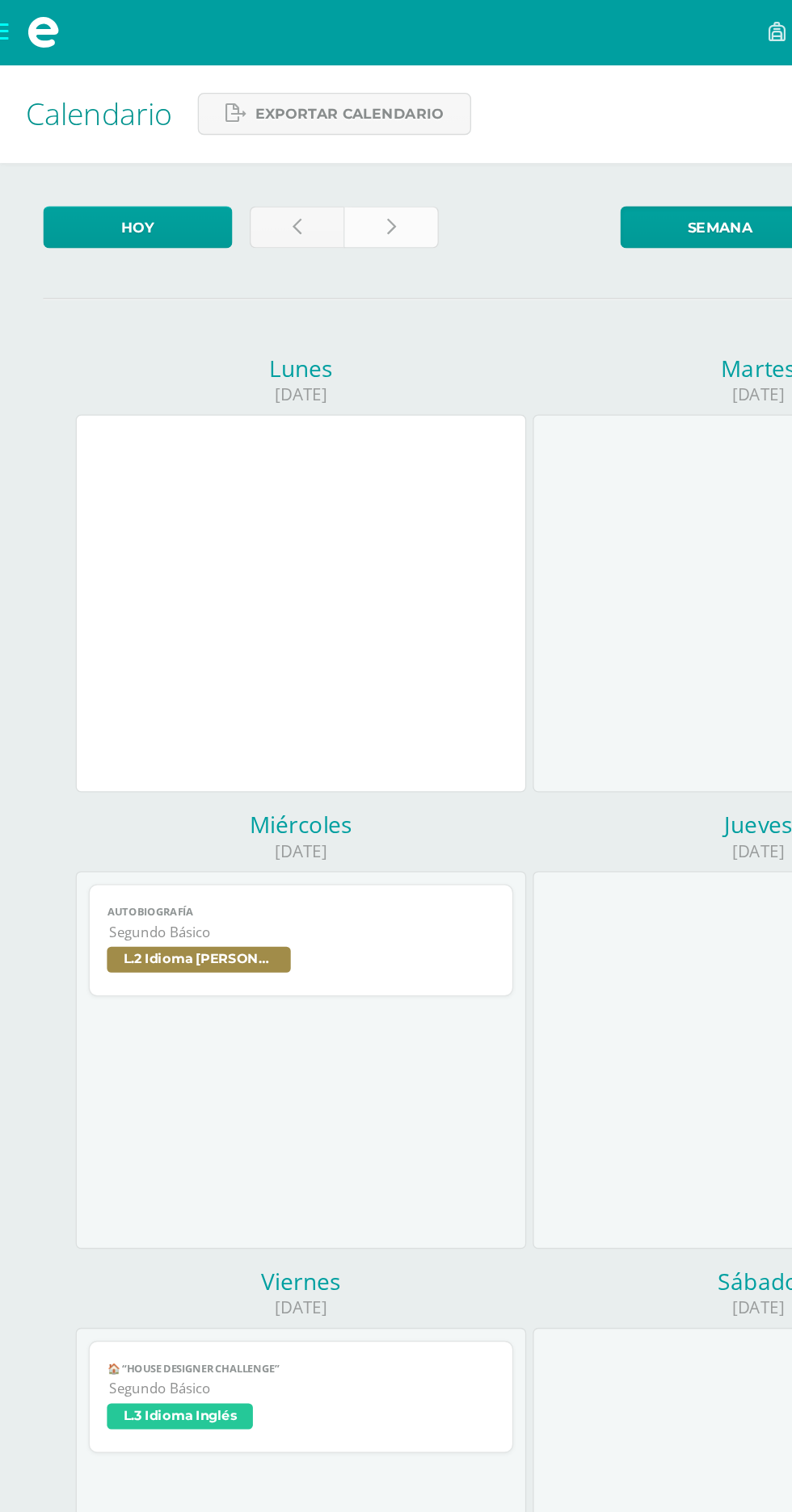
click at [300, 171] on link at bounding box center [292, 170] width 70 height 32
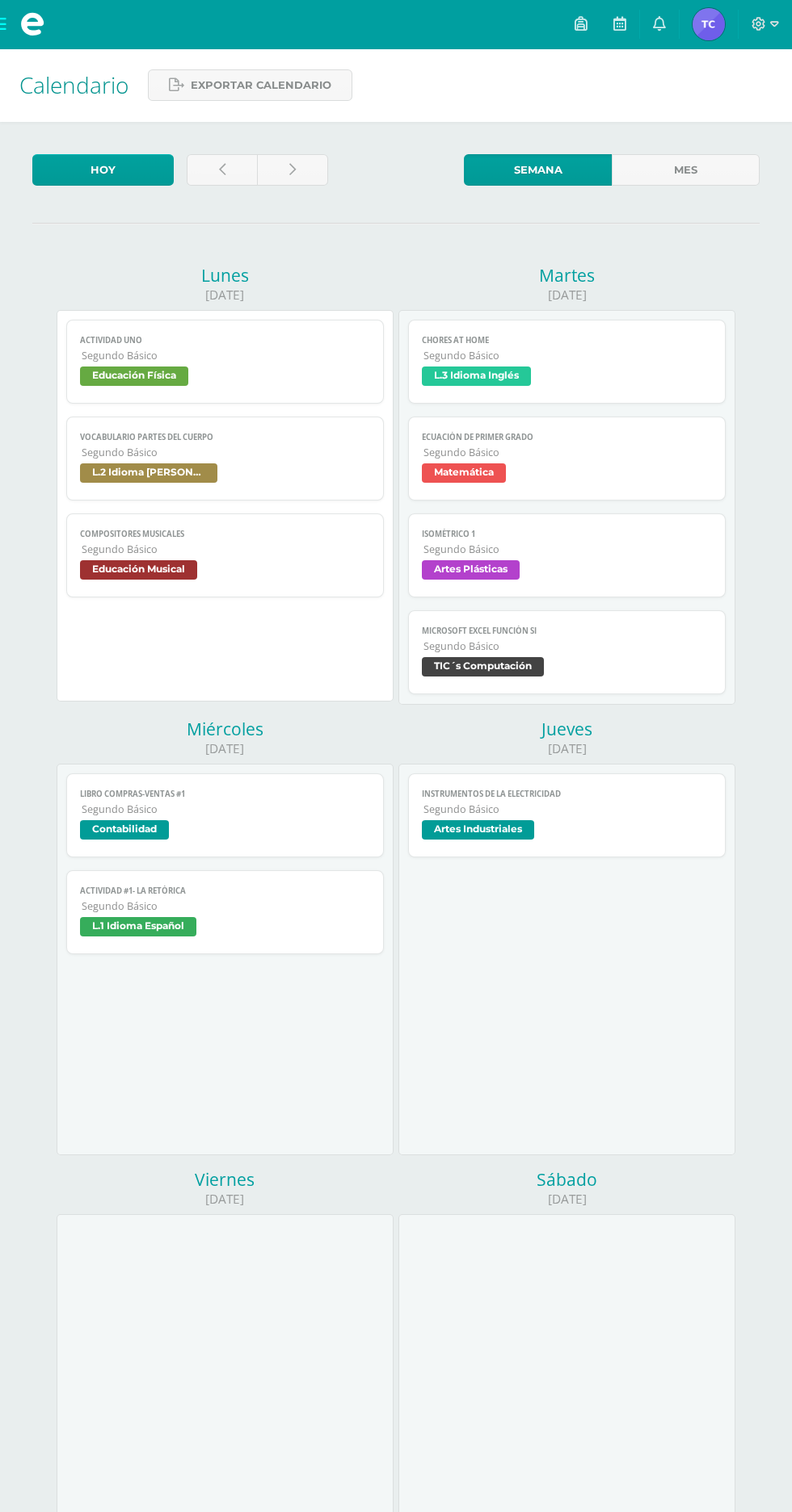
click at [600, 336] on span "Chores at home" at bounding box center [566, 340] width 289 height 11
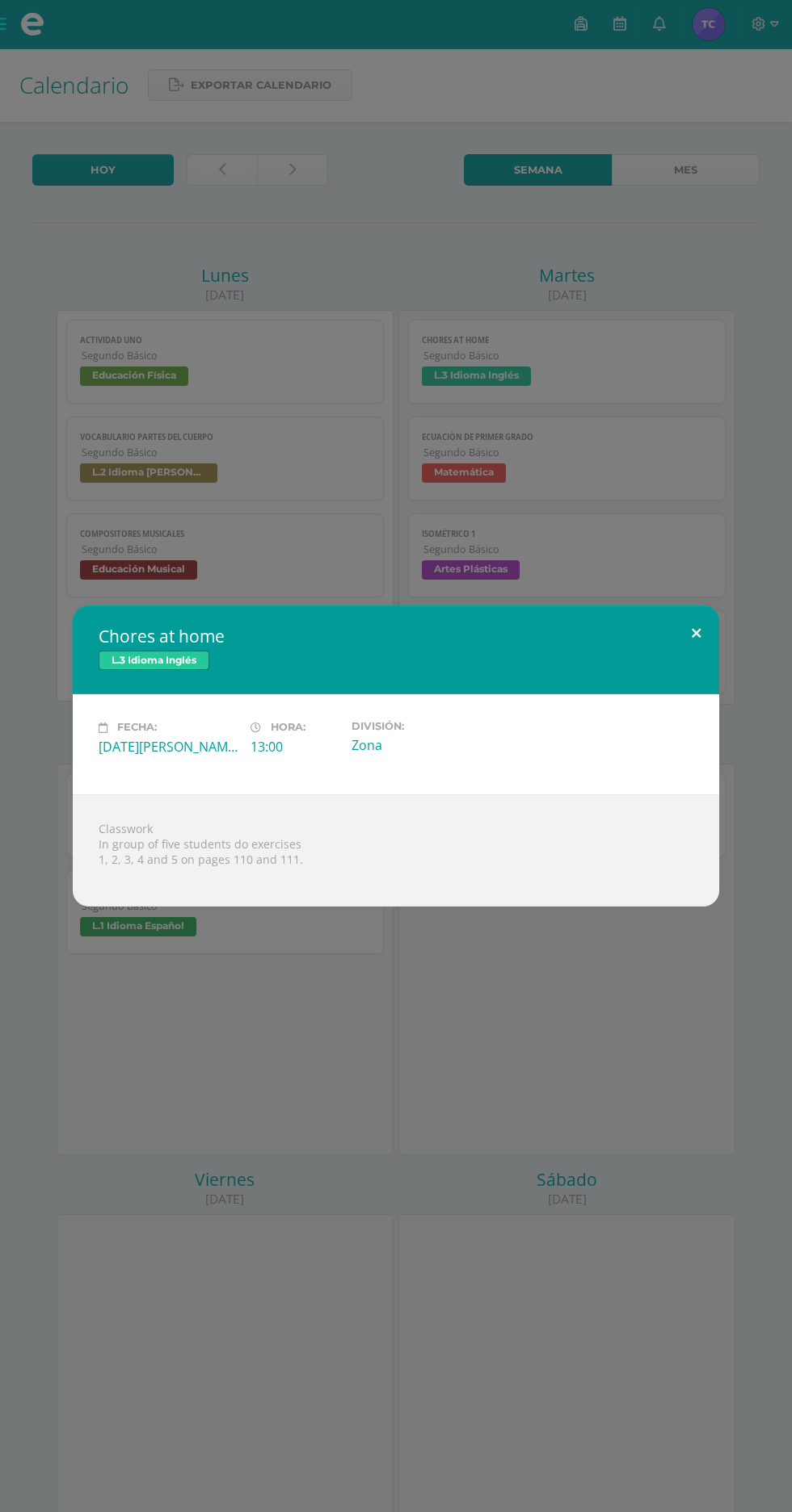
click at [700, 635] on button at bounding box center [696, 632] width 46 height 55
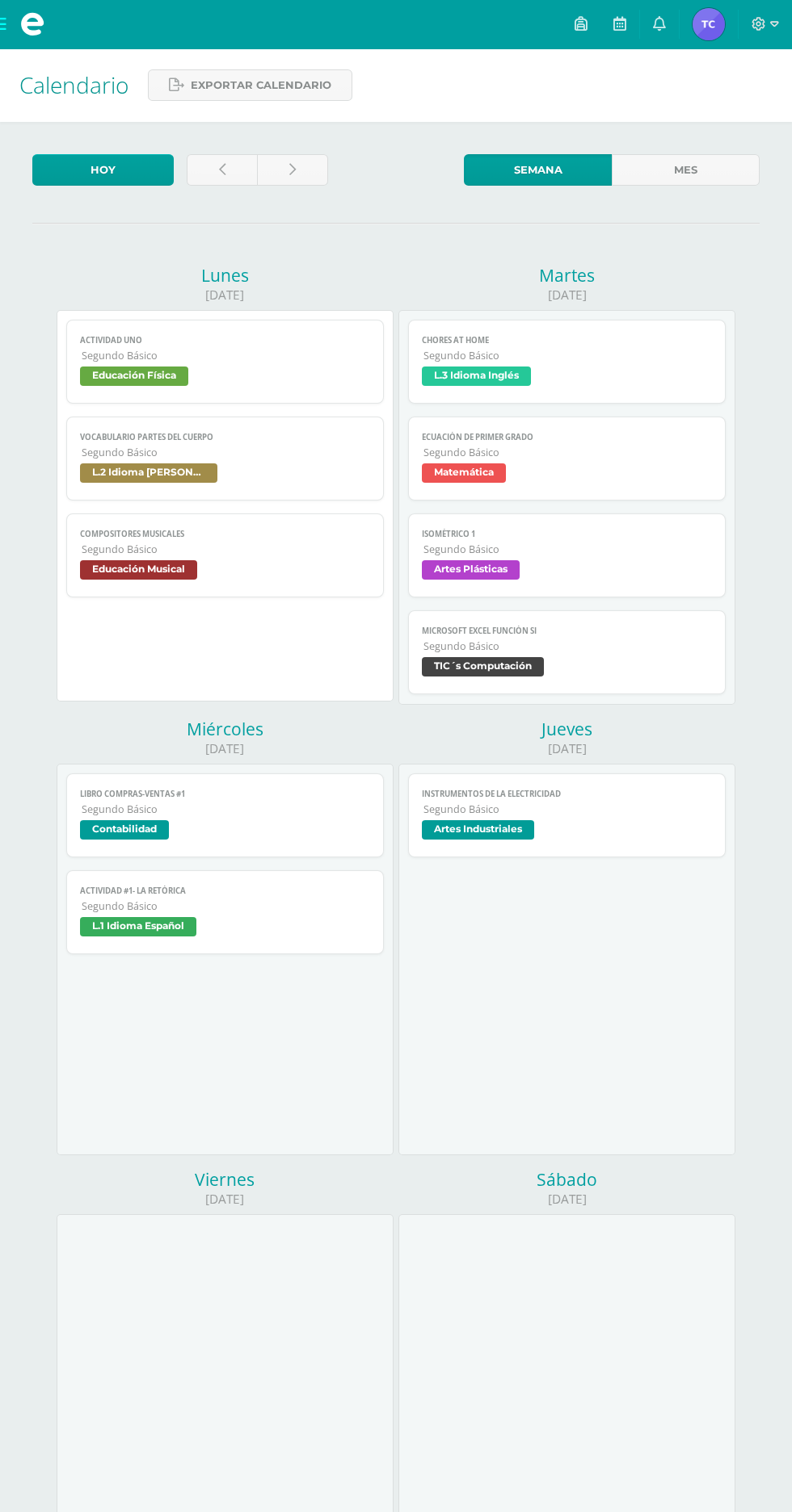
click at [647, 476] on span "Matemática" at bounding box center [566, 475] width 289 height 24
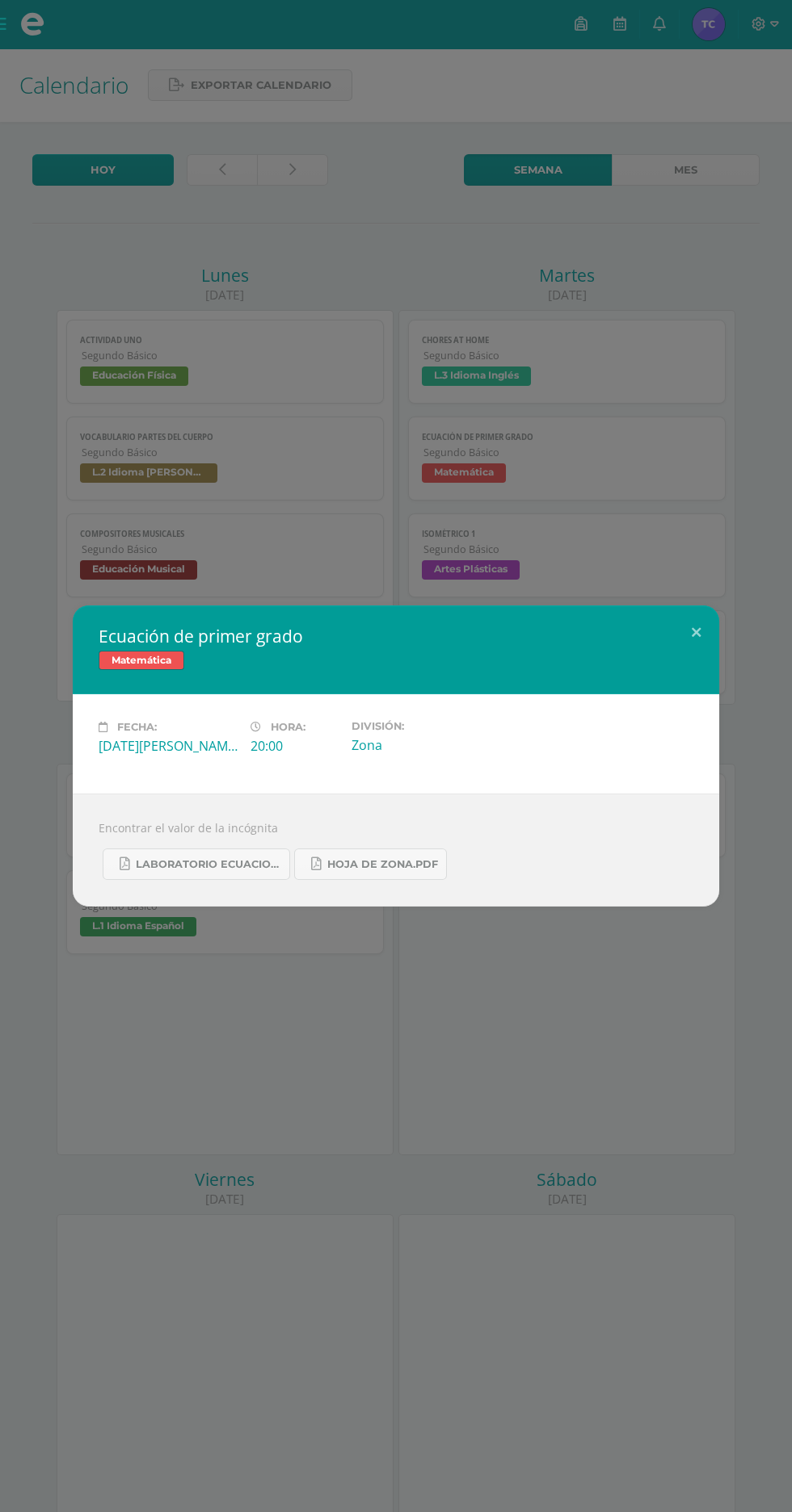
click at [682, 653] on div "Matemática" at bounding box center [396, 662] width 594 height 24
click at [696, 660] on div "Ecuación de primer grado Matemática" at bounding box center [396, 649] width 647 height 89
click at [695, 640] on button at bounding box center [696, 632] width 46 height 55
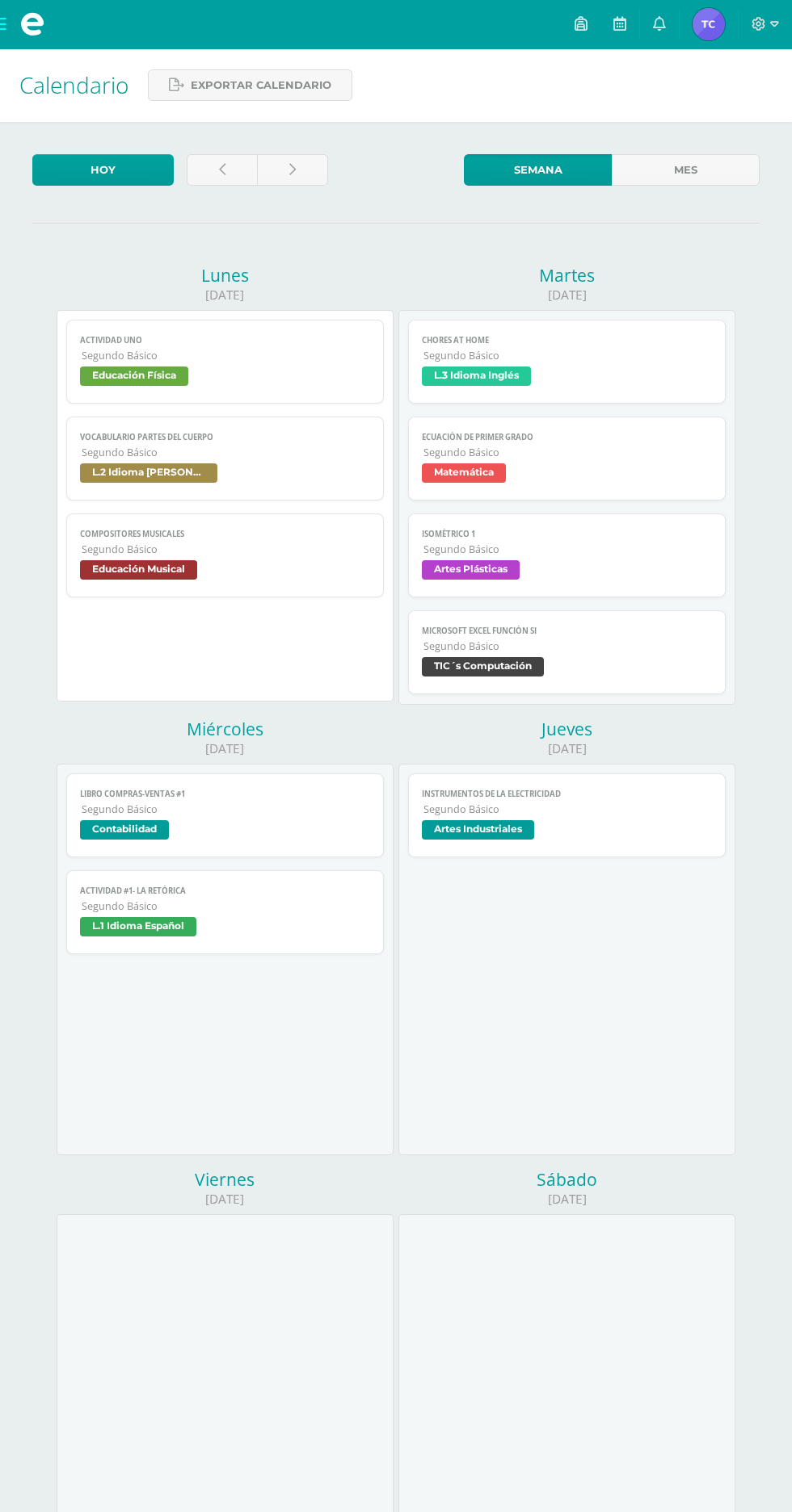
click at [675, 561] on span "Artes Plásticas" at bounding box center [566, 572] width 289 height 24
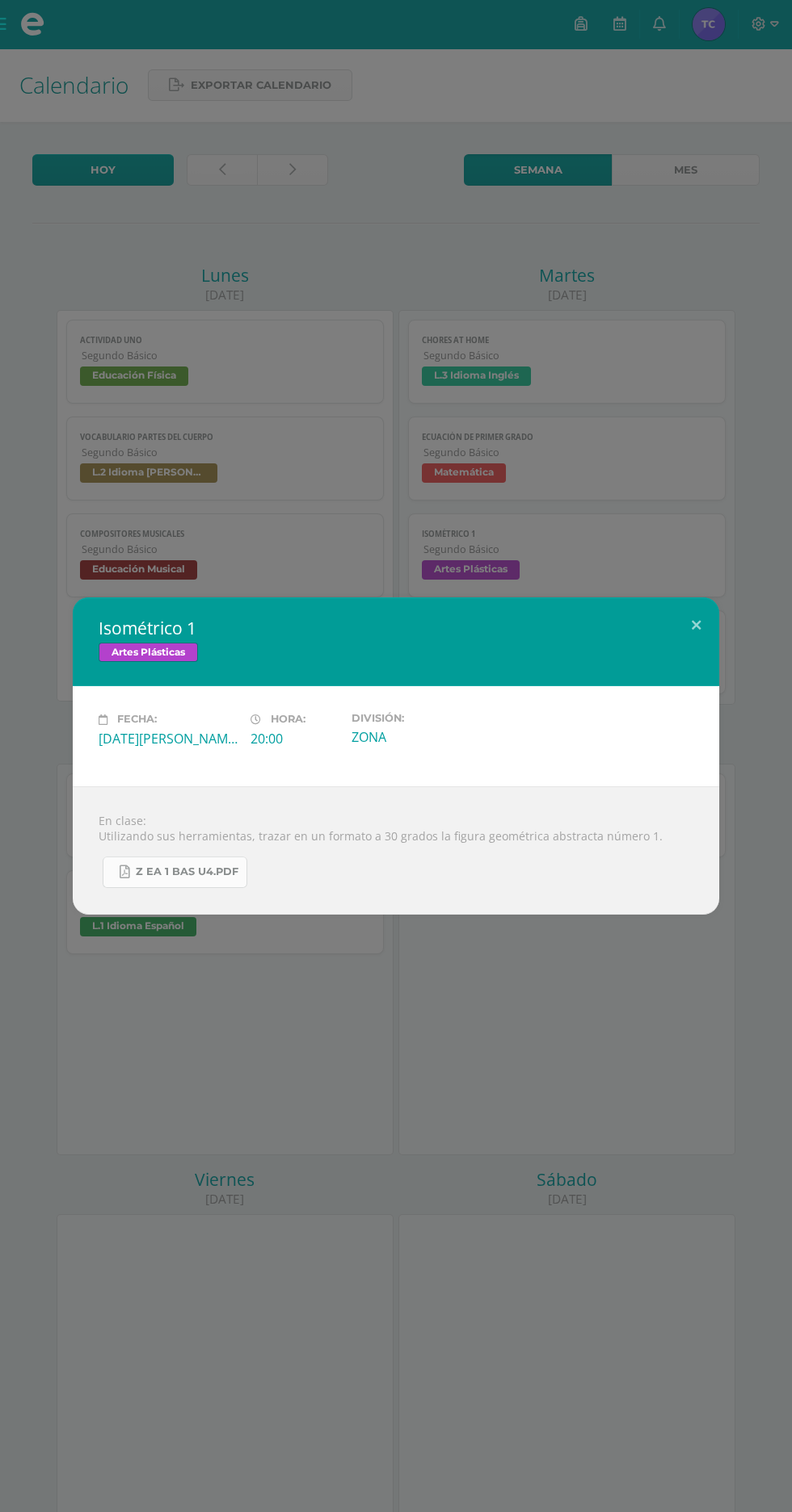
click at [233, 870] on span "Z eA 1 Bas U4.pdf" at bounding box center [187, 872] width 103 height 13
click at [690, 643] on button at bounding box center [696, 624] width 46 height 55
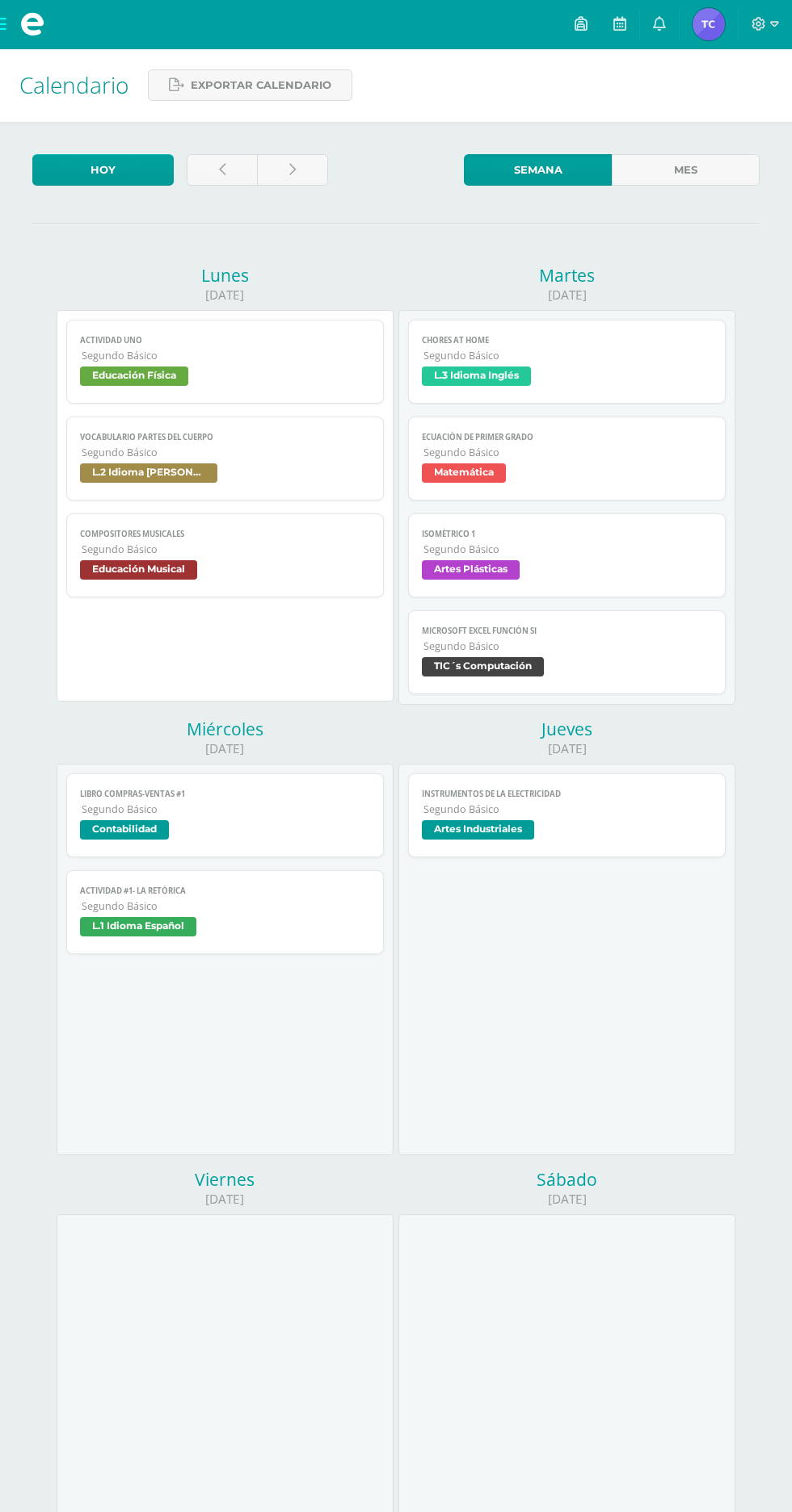
click at [648, 630] on span "Microsoft Excel Función SI" at bounding box center [566, 631] width 289 height 11
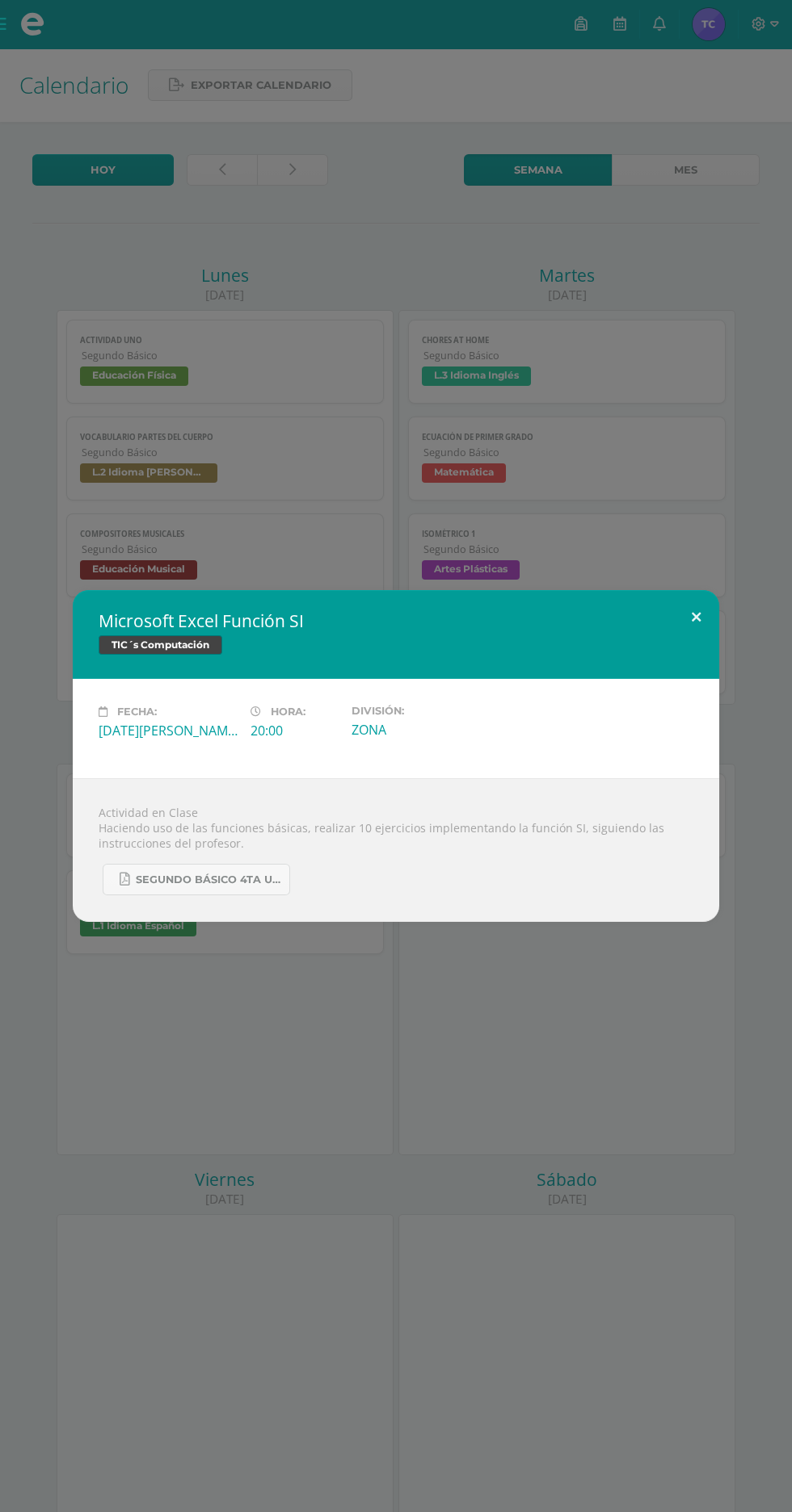
click at [696, 618] on button at bounding box center [696, 618] width 46 height 55
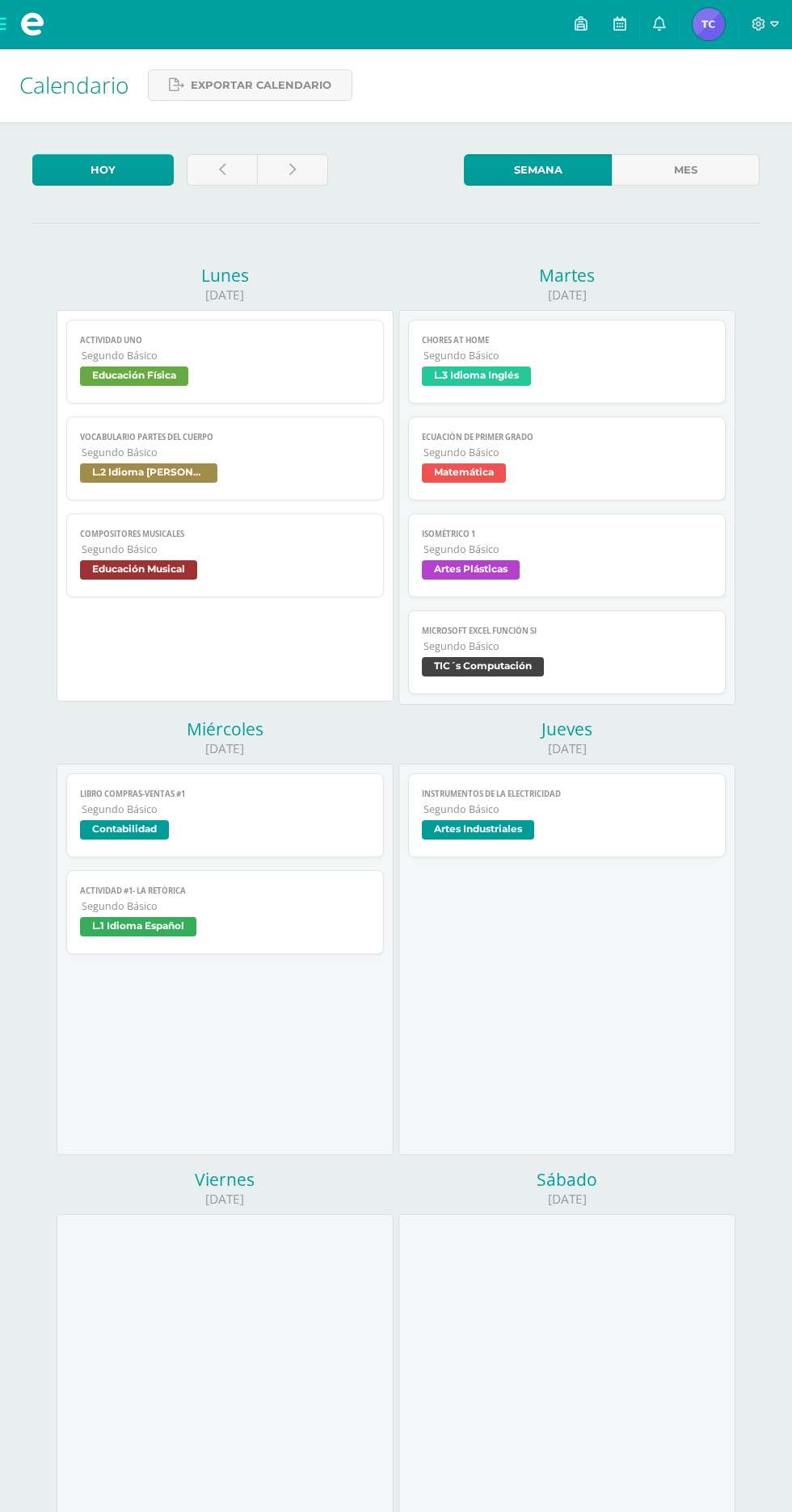
click at [298, 377] on span "Educación Física" at bounding box center [225, 378] width 289 height 24
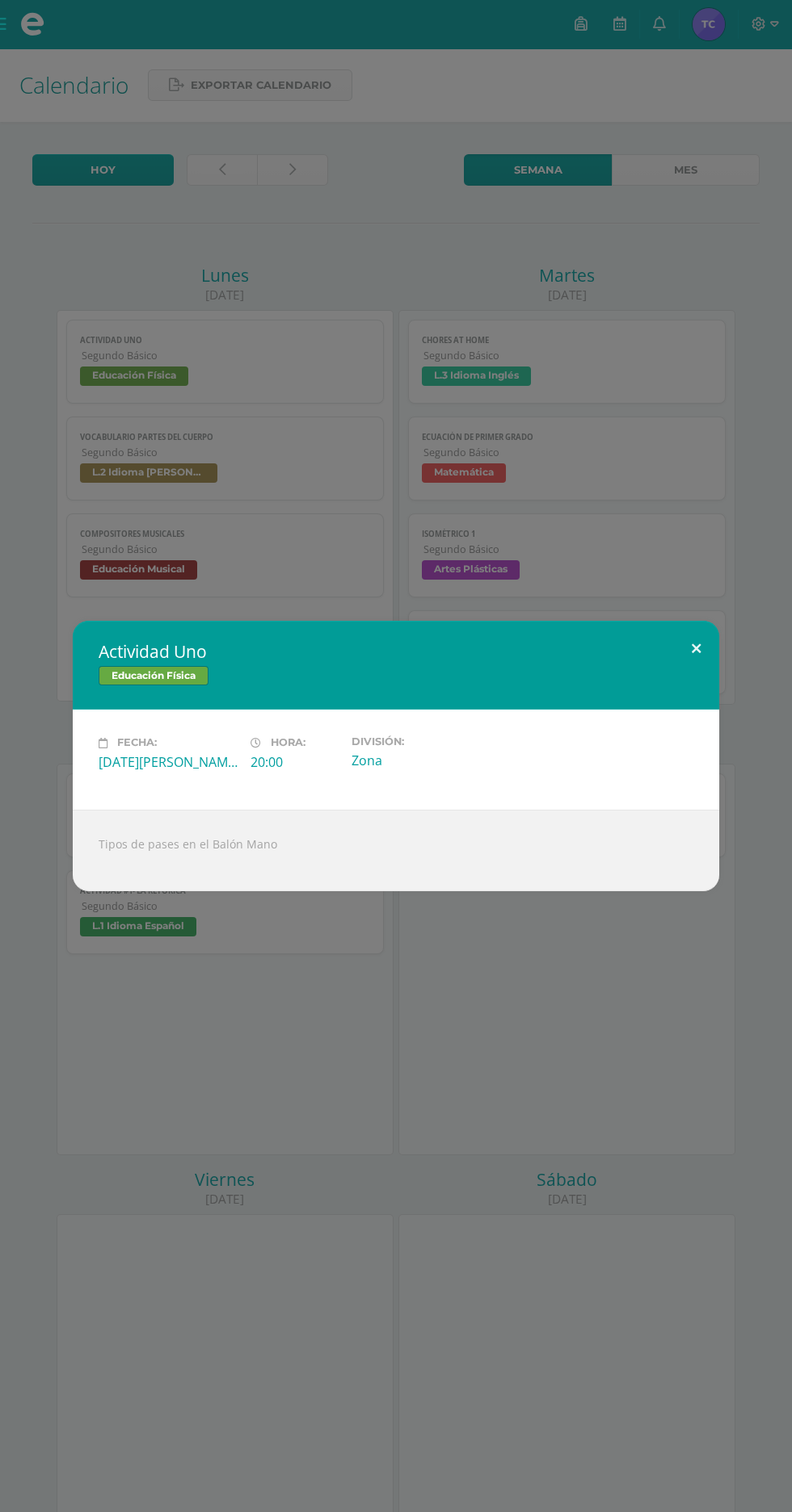
click at [693, 652] on button at bounding box center [696, 648] width 46 height 55
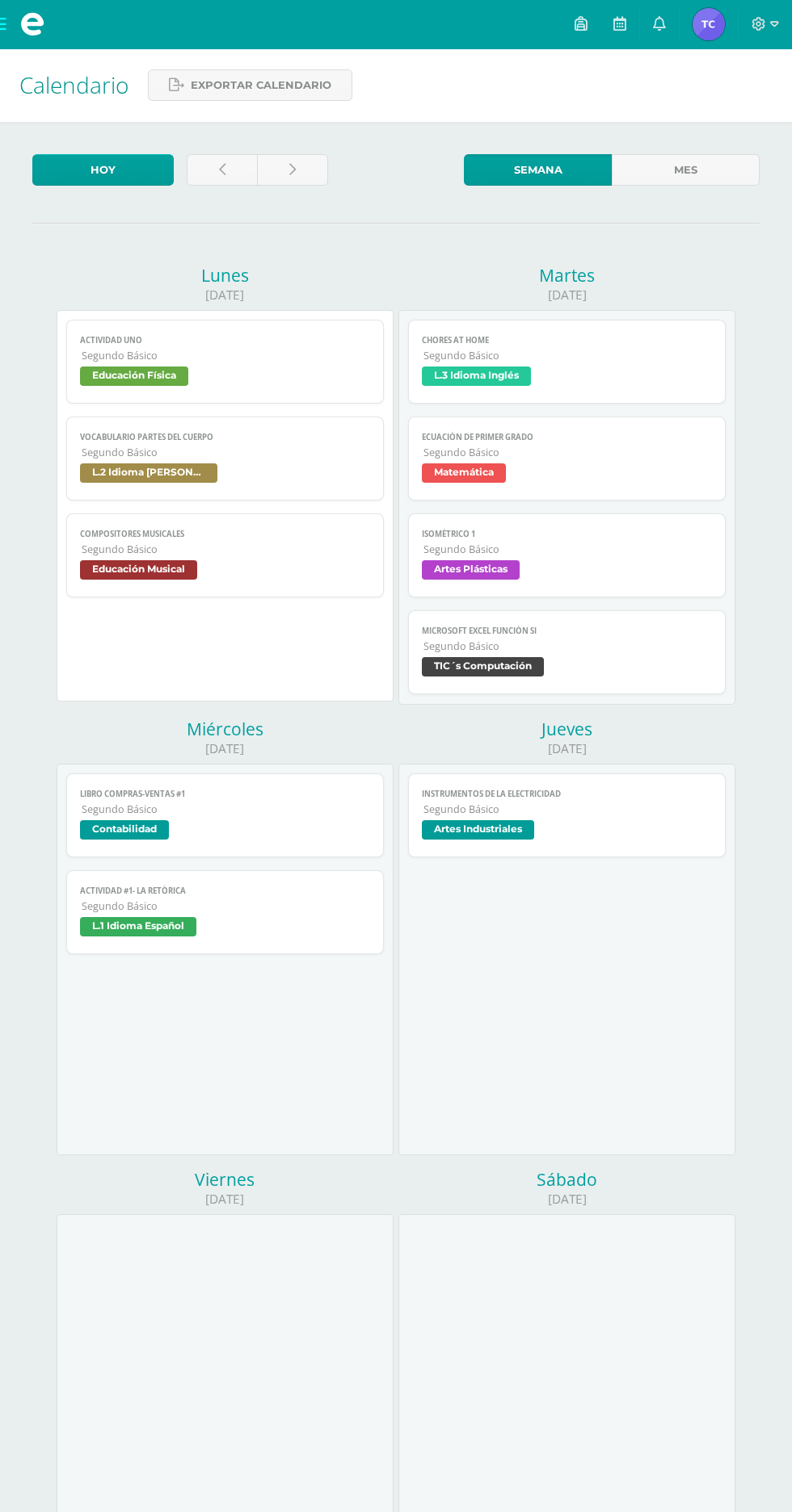
click at [276, 462] on link "Vocabulario Partes del cuerpo Segundo Básico L.2 Idioma Maya Kaqchikel" at bounding box center [224, 458] width 316 height 84
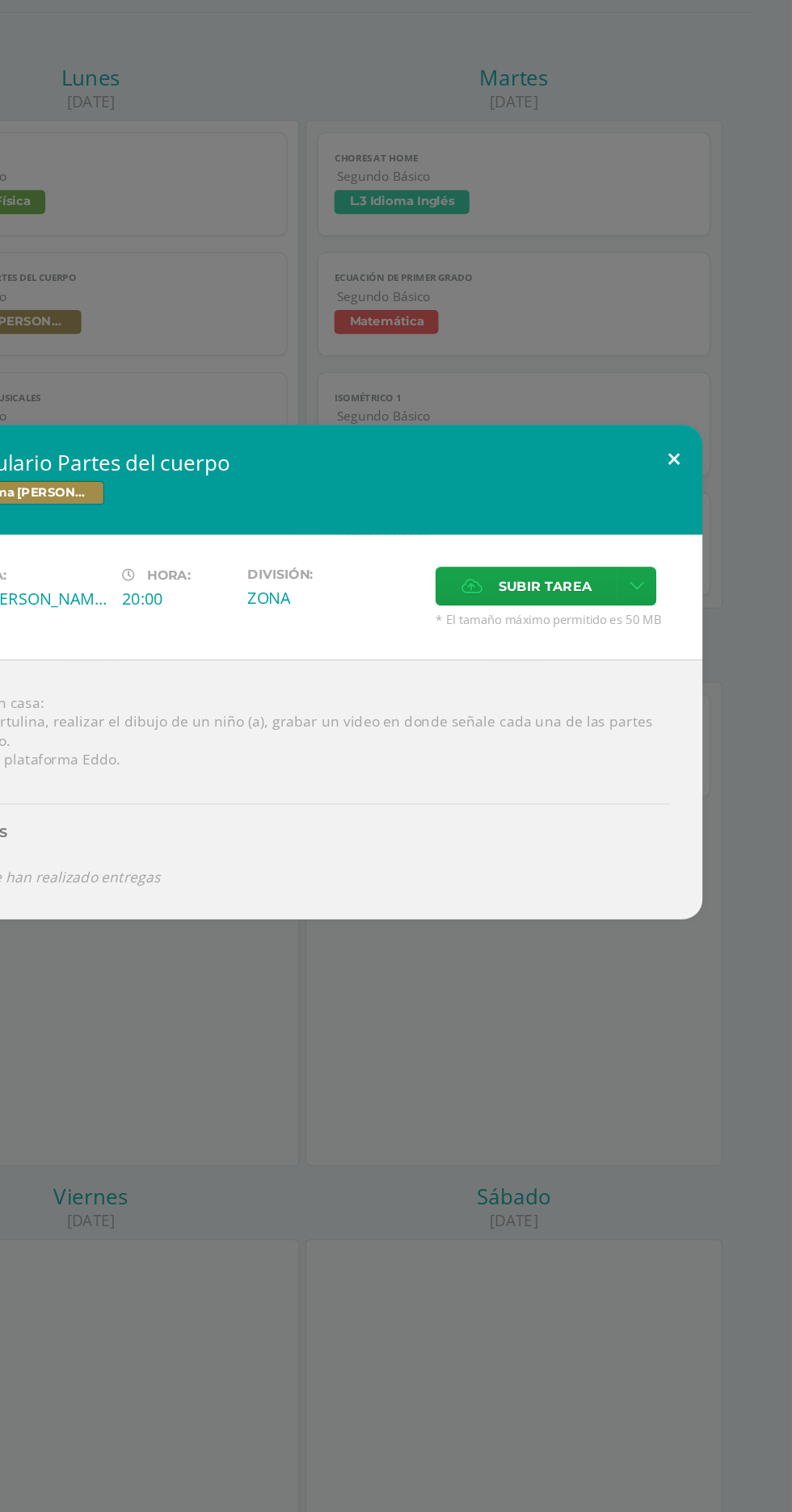
click at [710, 588] on button at bounding box center [696, 583] width 46 height 55
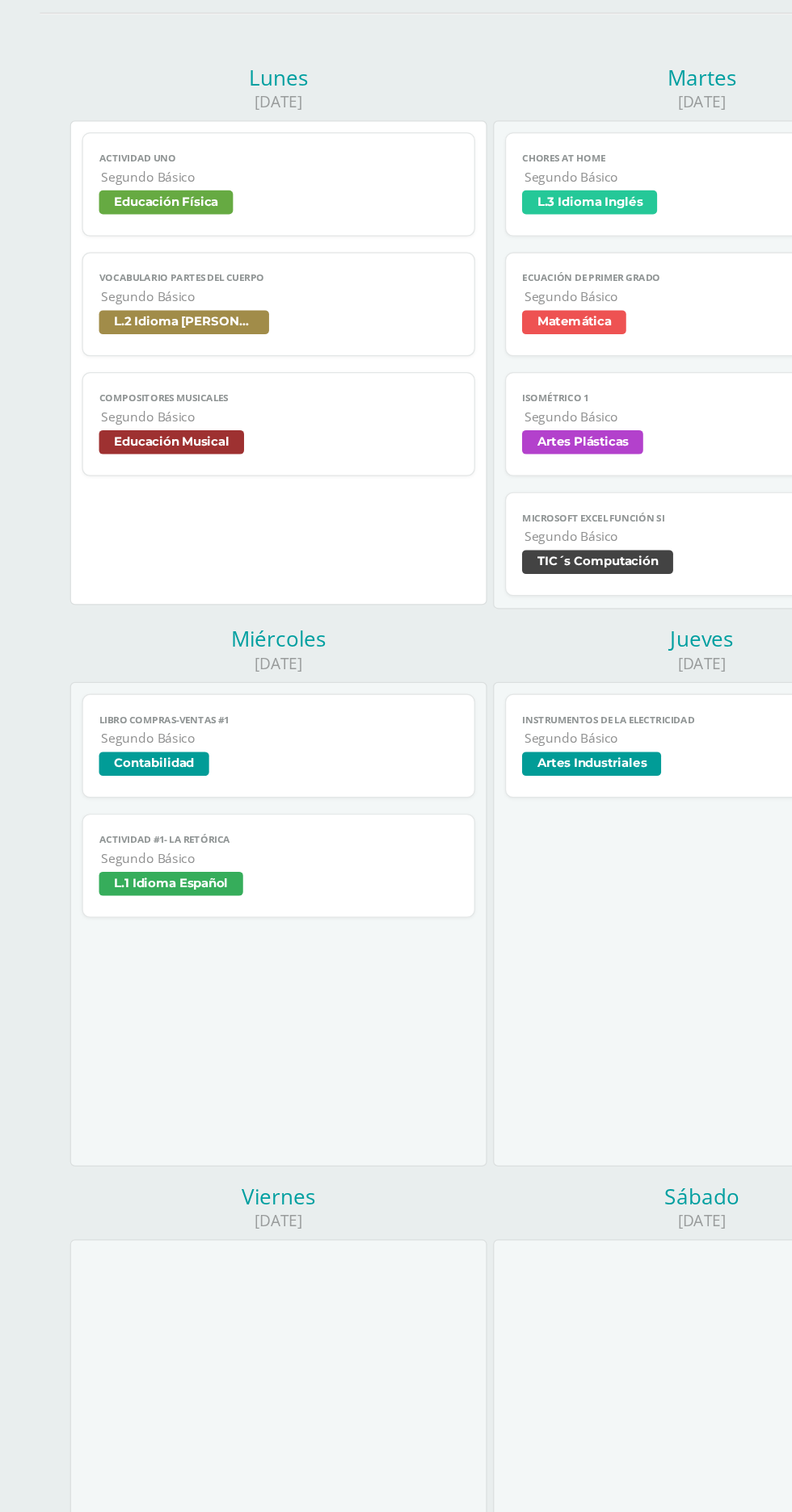
click at [267, 537] on span "Compositores musicales" at bounding box center [225, 533] width 289 height 11
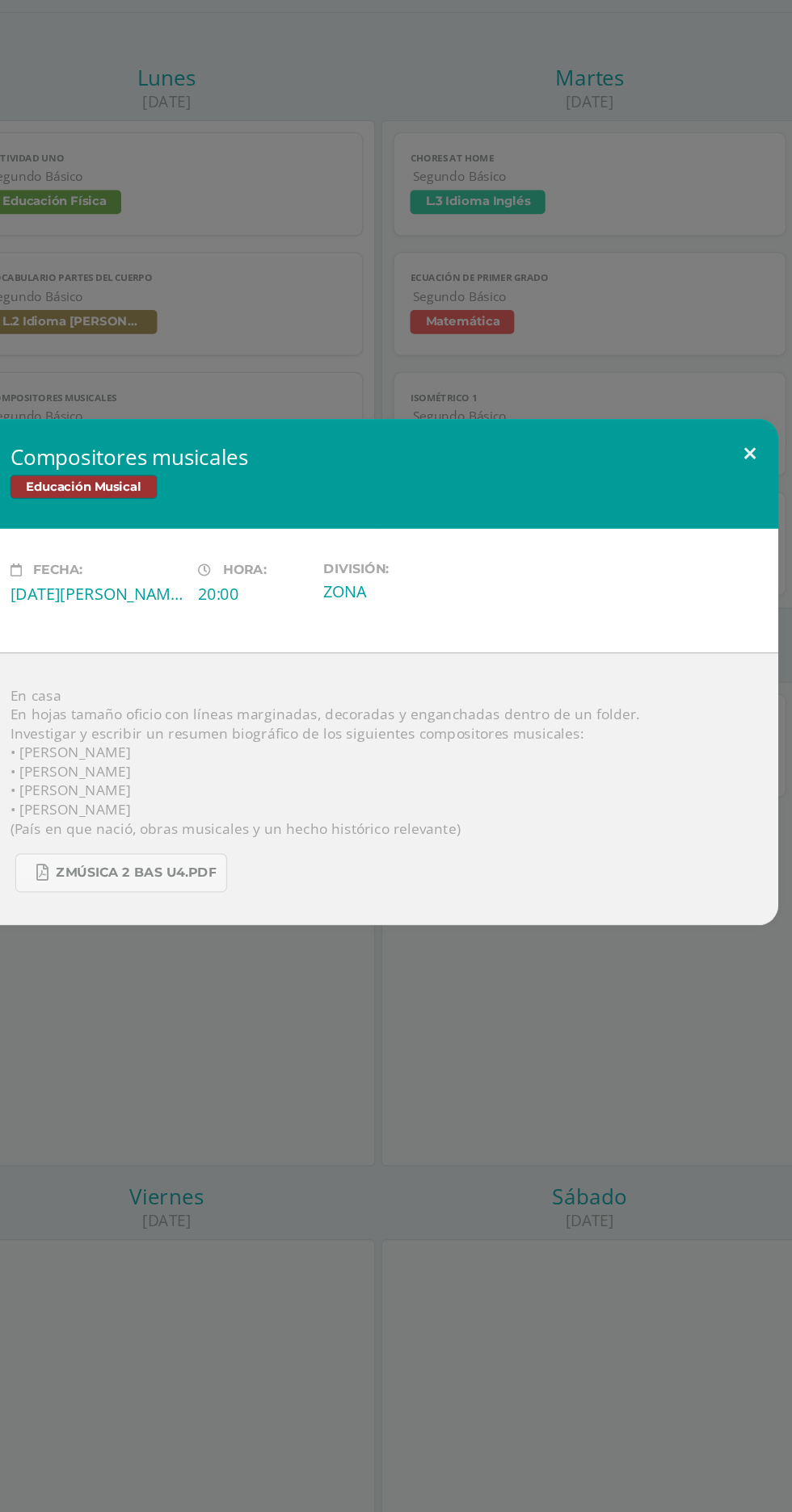
click at [696, 579] on button at bounding box center [696, 578] width 46 height 55
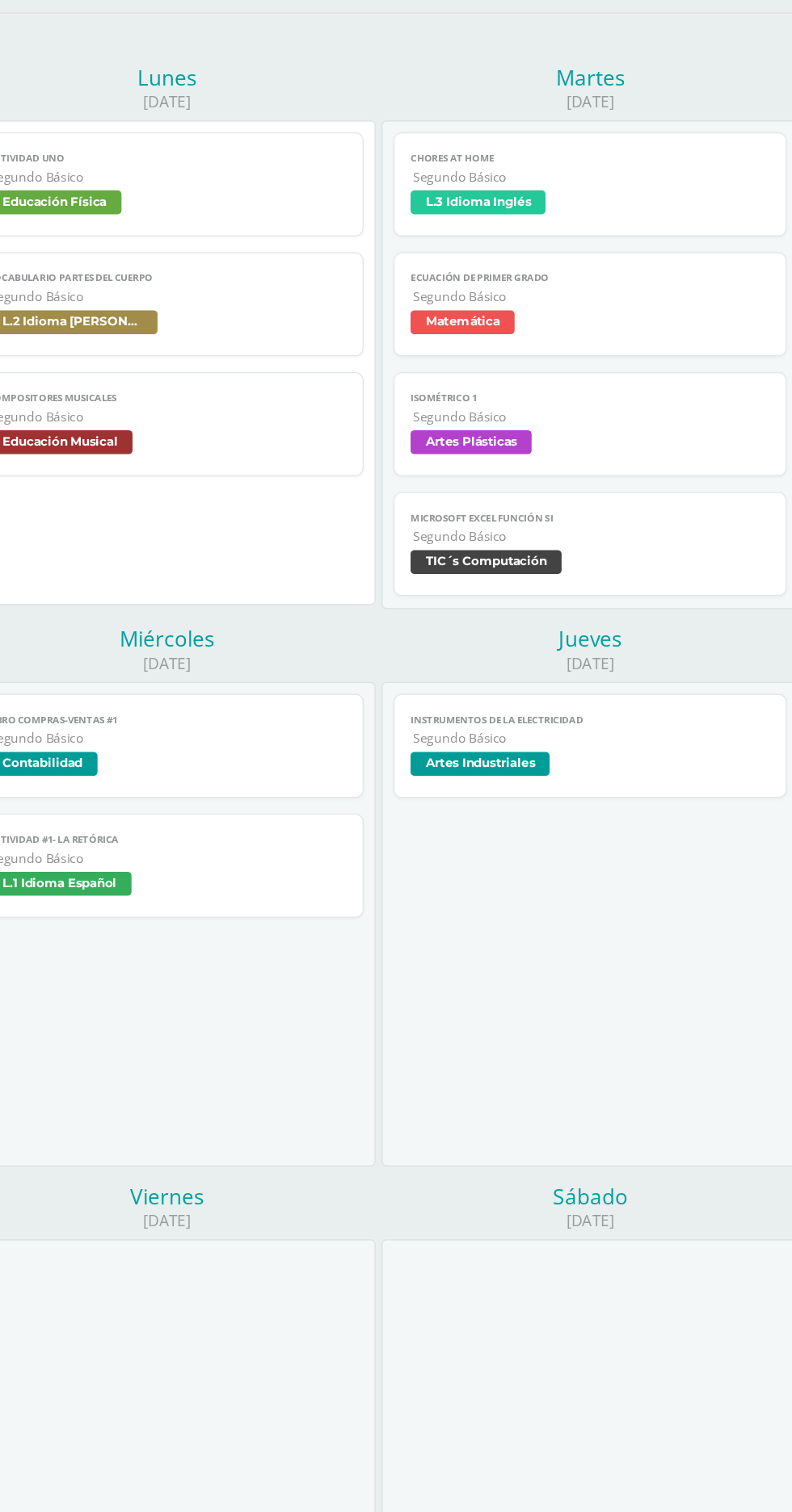
click at [274, 590] on link "Compositores musicales Segundo Básico Educación Musical" at bounding box center [224, 555] width 316 height 84
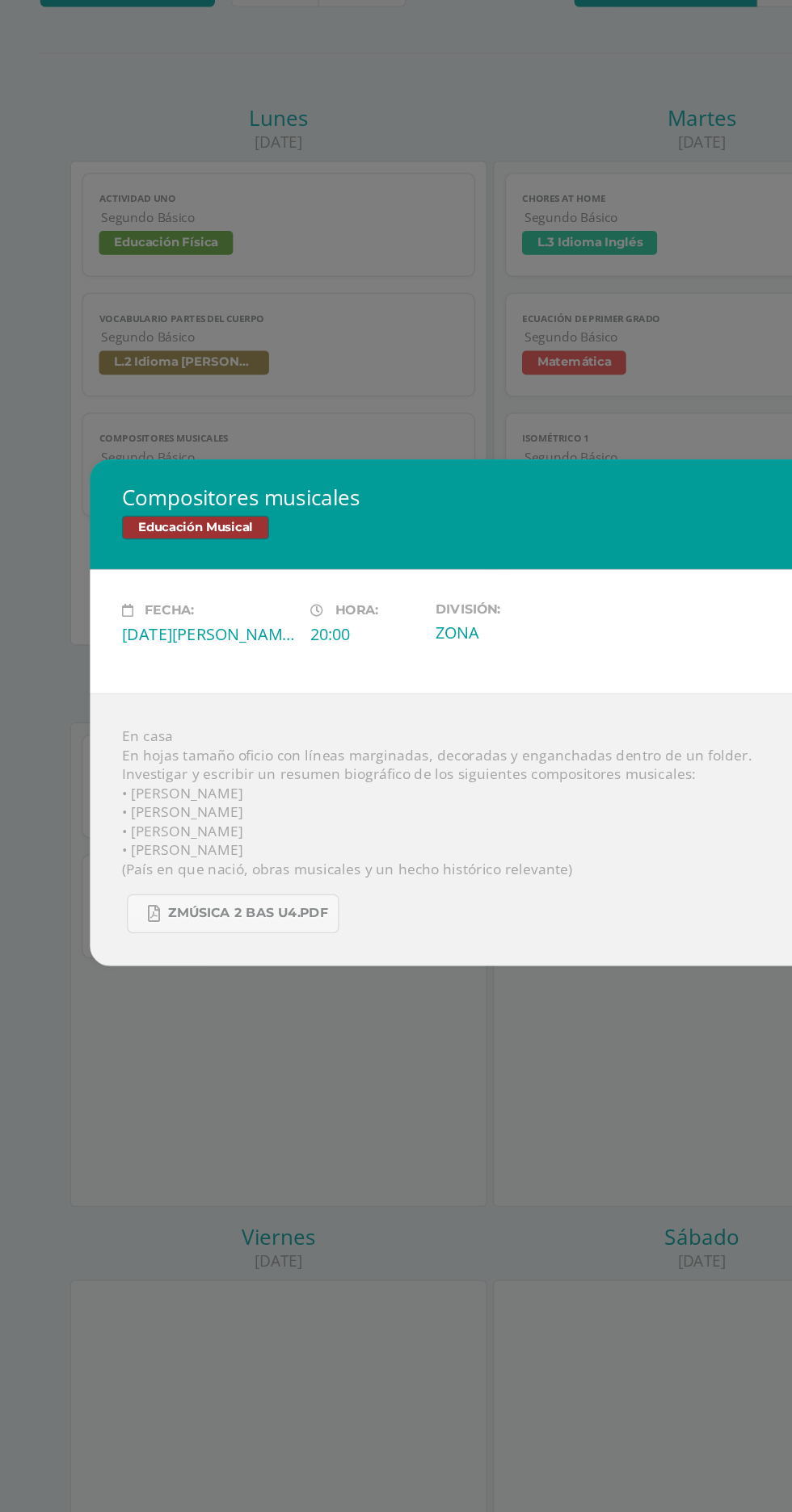
click at [249, 321] on div "Compositores musicales Educación Musical Fecha: Lunes 11 de Agosto Hora: 20:00 …" at bounding box center [396, 756] width 792 height 1512
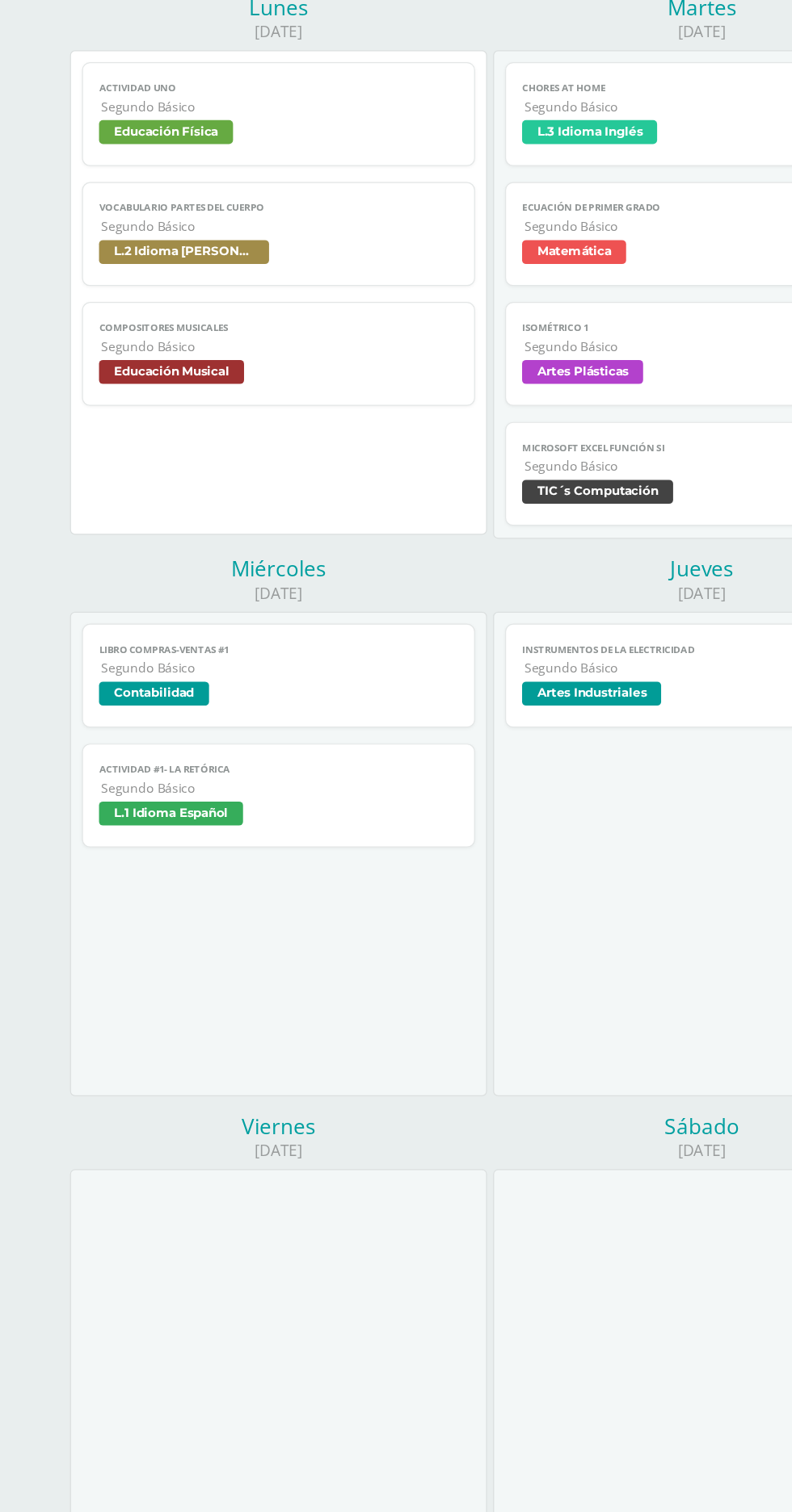
click at [254, 578] on span "Educación Musical" at bounding box center [225, 572] width 289 height 24
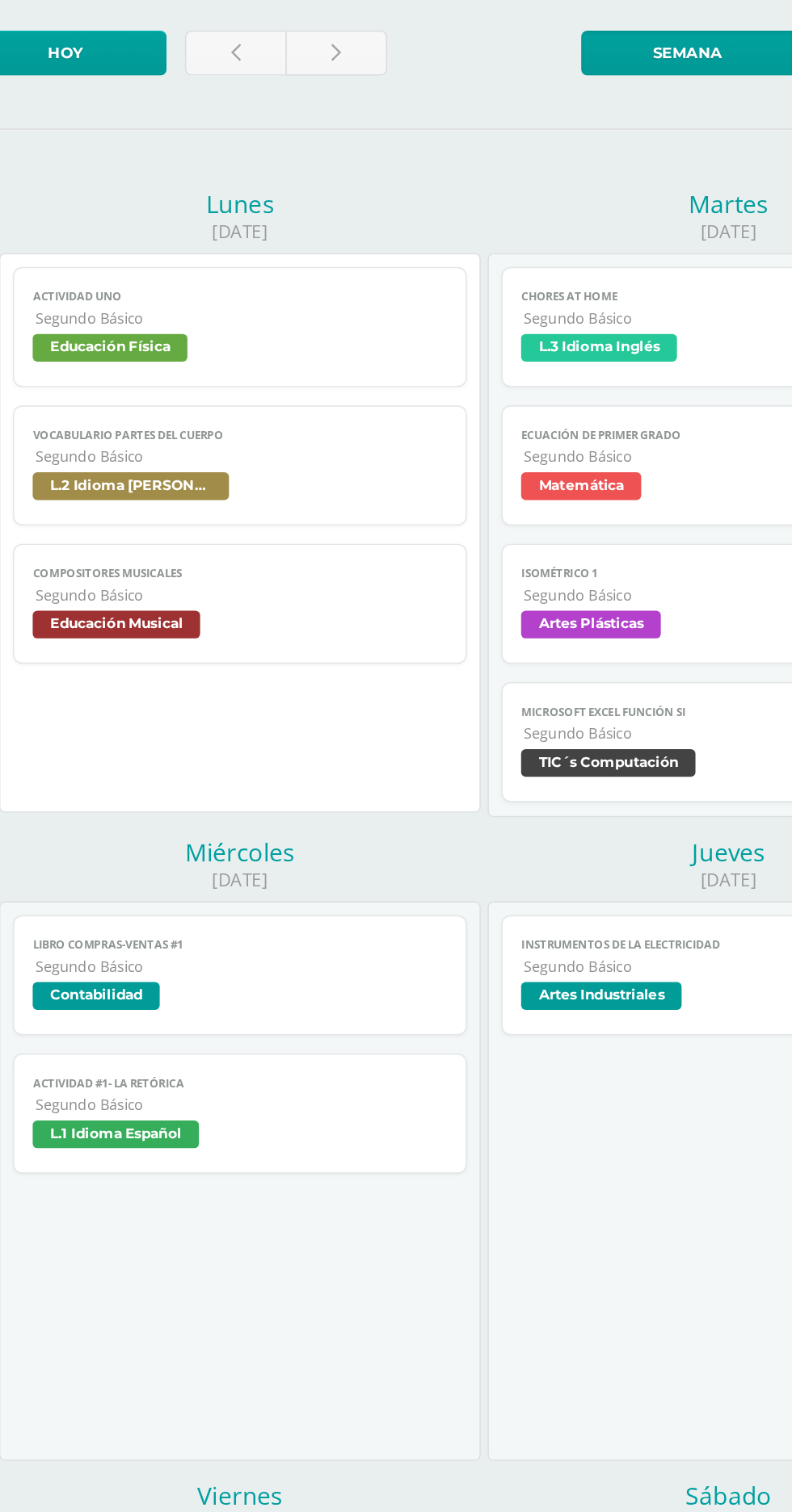
click at [183, 560] on span "Educación Musical" at bounding box center [138, 570] width 117 height 20
